Goal: Check status: Check status

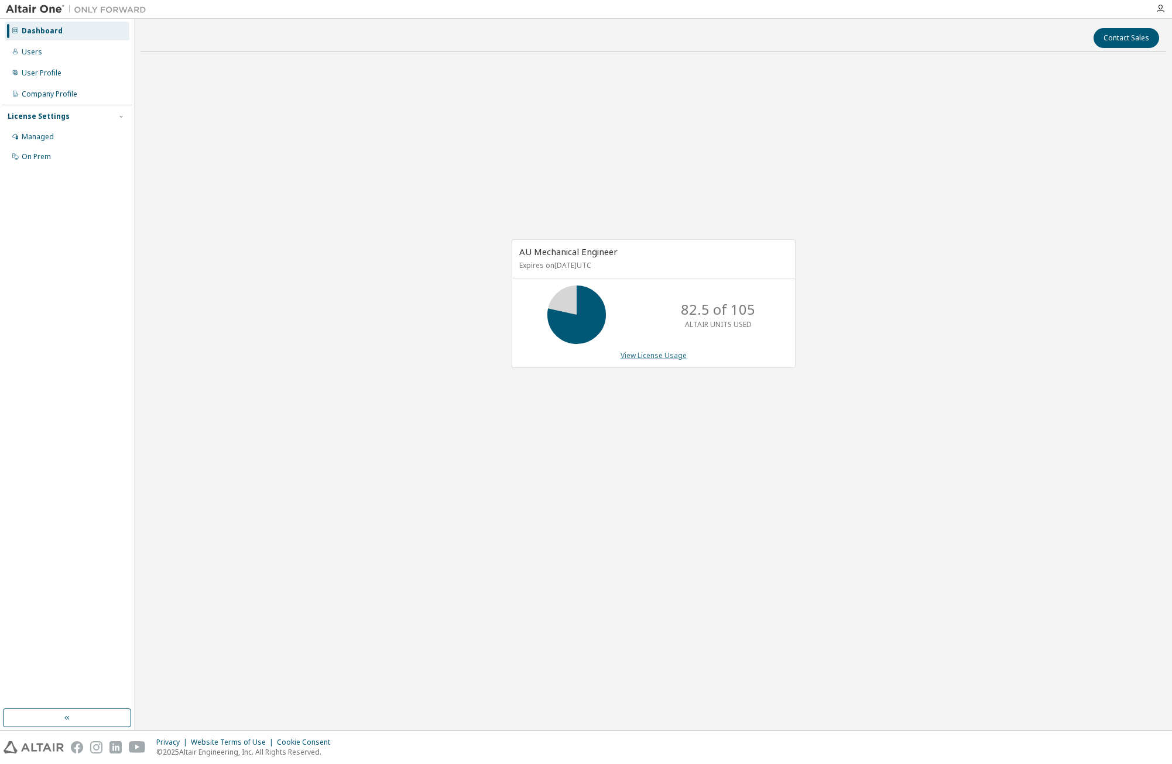
click at [654, 356] on link "View License Usage" at bounding box center [653, 356] width 66 height 10
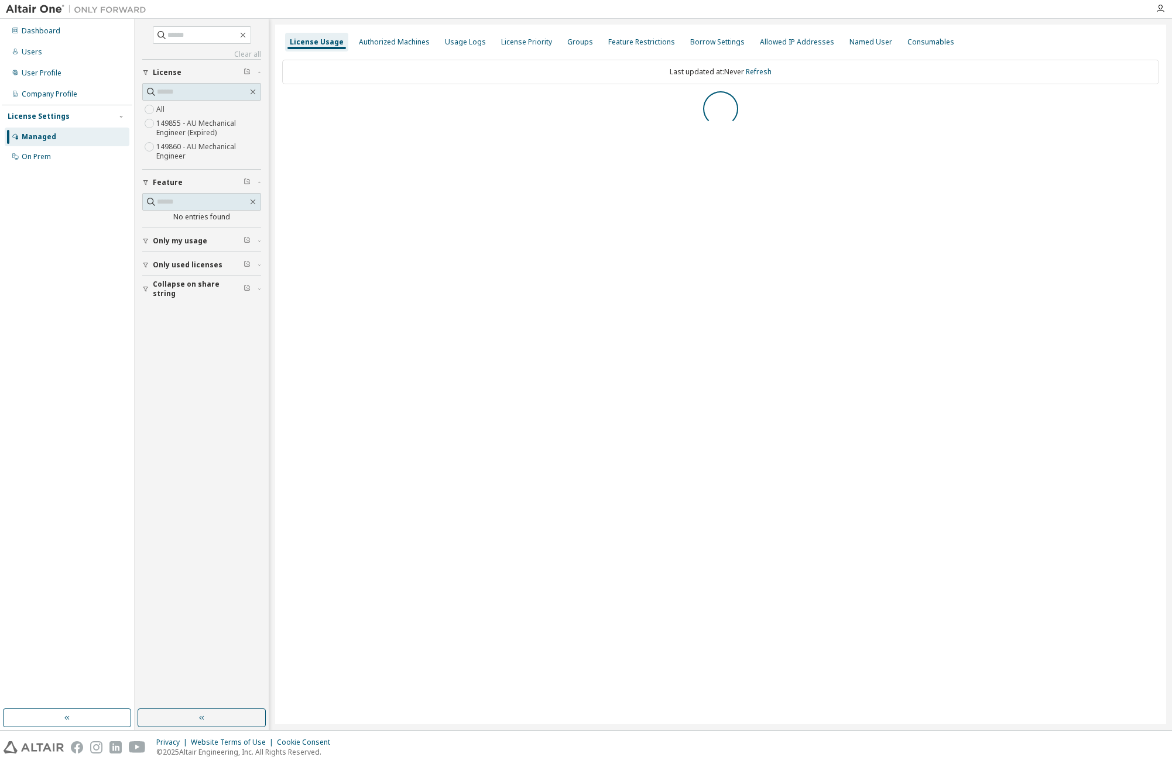
click at [169, 147] on label "149860 - AU Mechanical Engineer" at bounding box center [208, 151] width 105 height 23
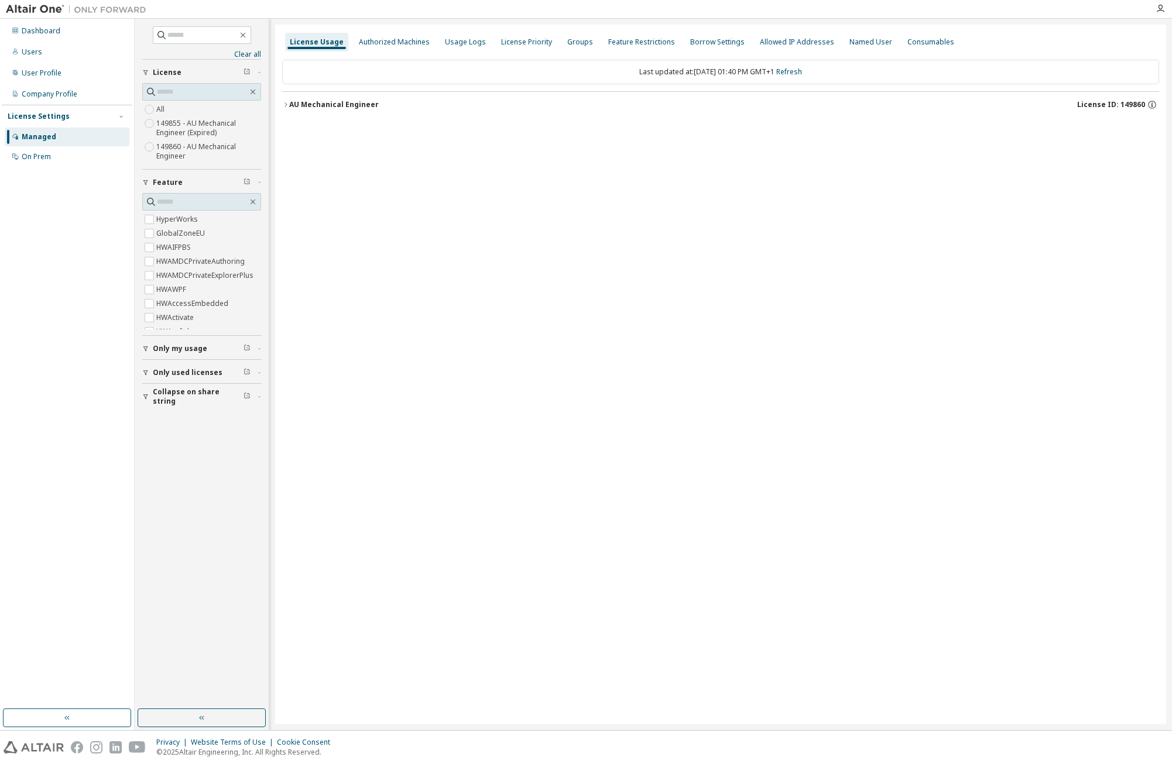
click at [308, 104] on div "AU Mechanical Engineer" at bounding box center [334, 104] width 90 height 9
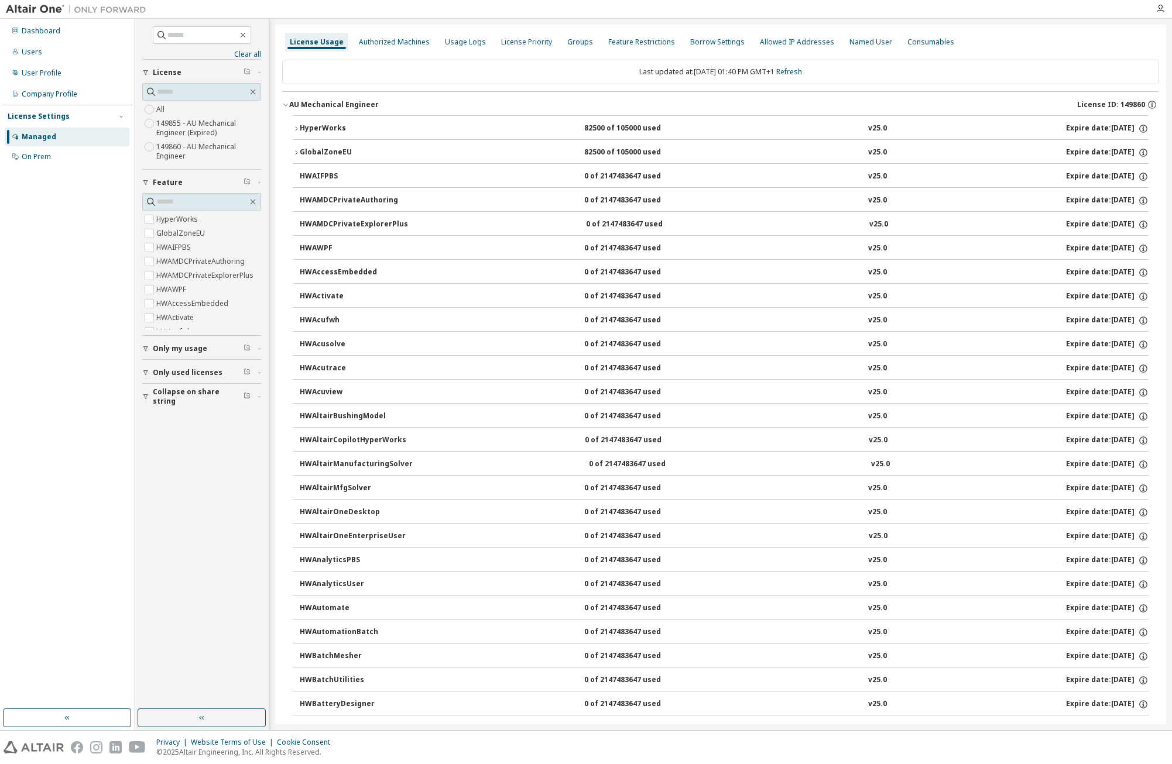
click at [389, 132] on div "HyperWorks" at bounding box center [352, 129] width 105 height 11
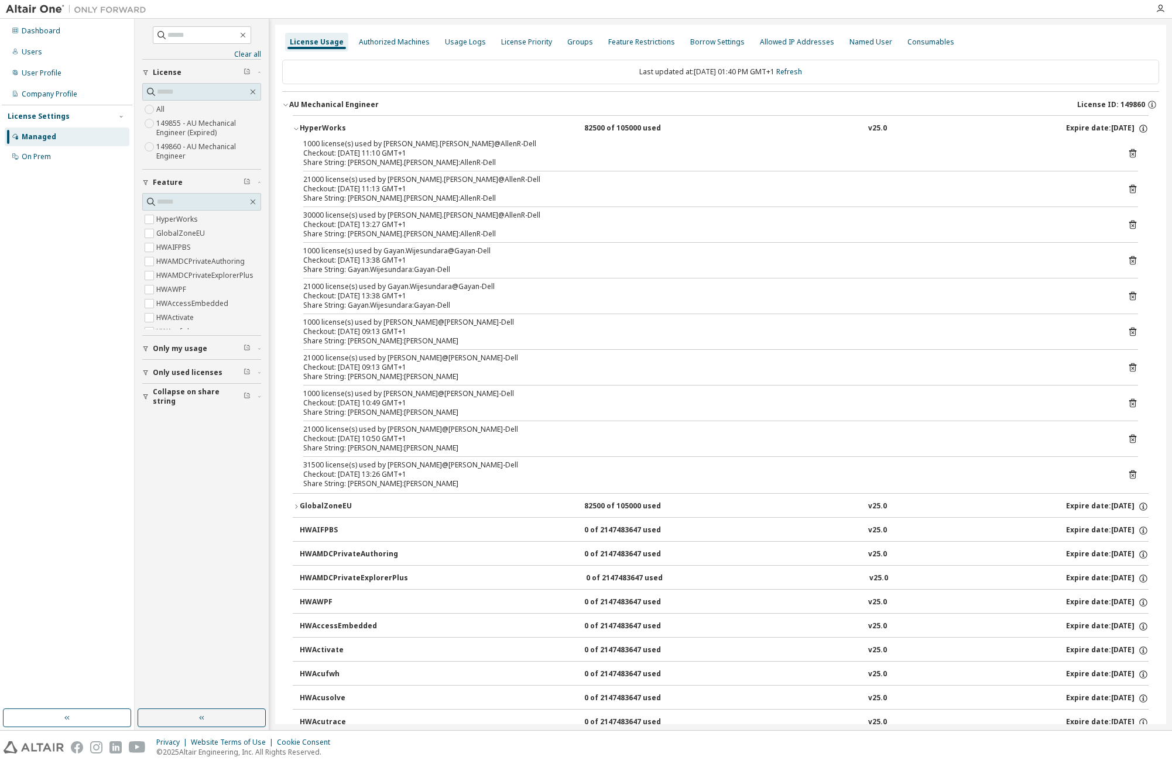
click at [272, 8] on div at bounding box center [650, 9] width 996 height 18
click at [65, 35] on div "Dashboard" at bounding box center [67, 31] width 125 height 19
